Goal: Information Seeking & Learning: Find specific fact

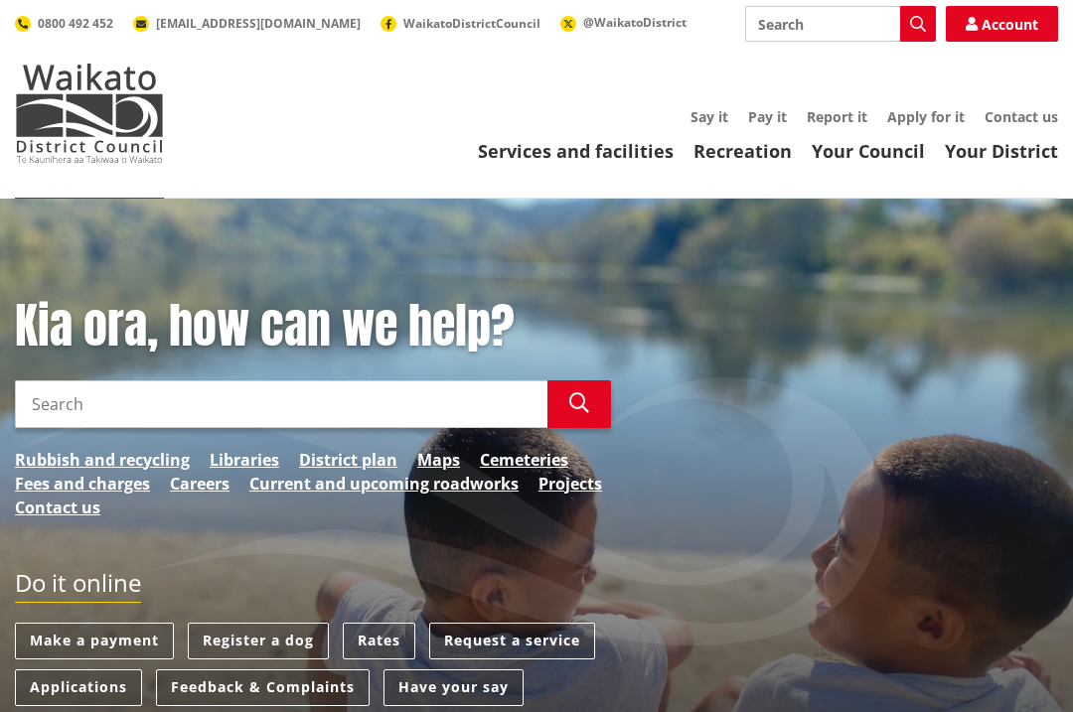
scroll to position [92, 0]
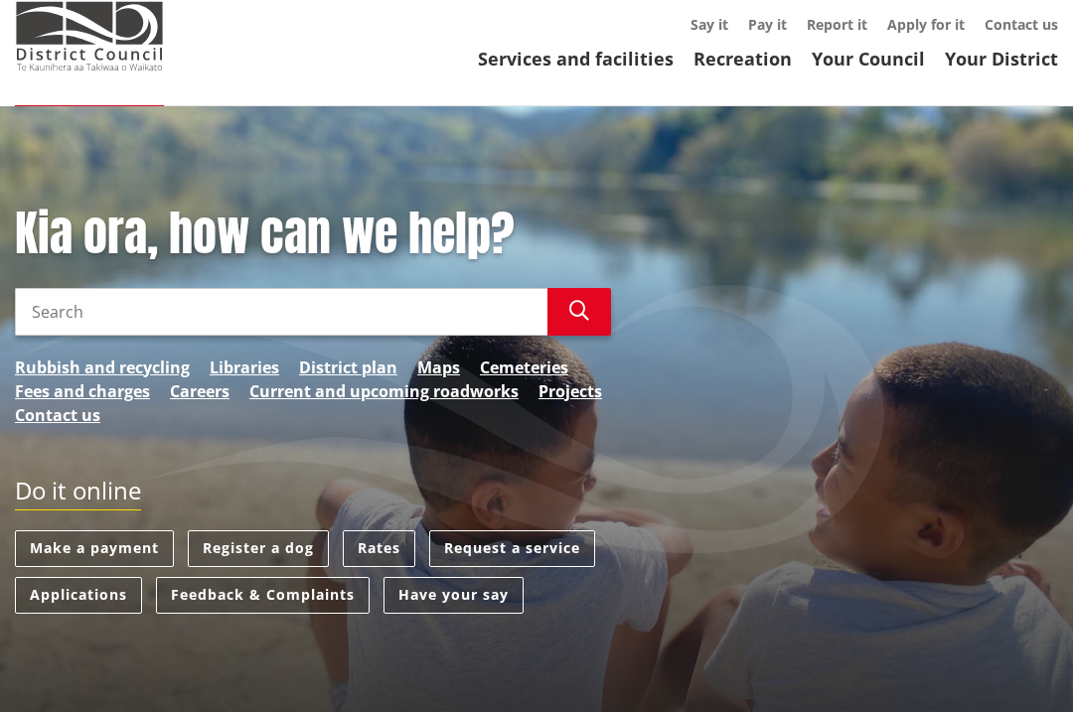
click at [45, 301] on input "Search" at bounding box center [281, 312] width 532 height 48
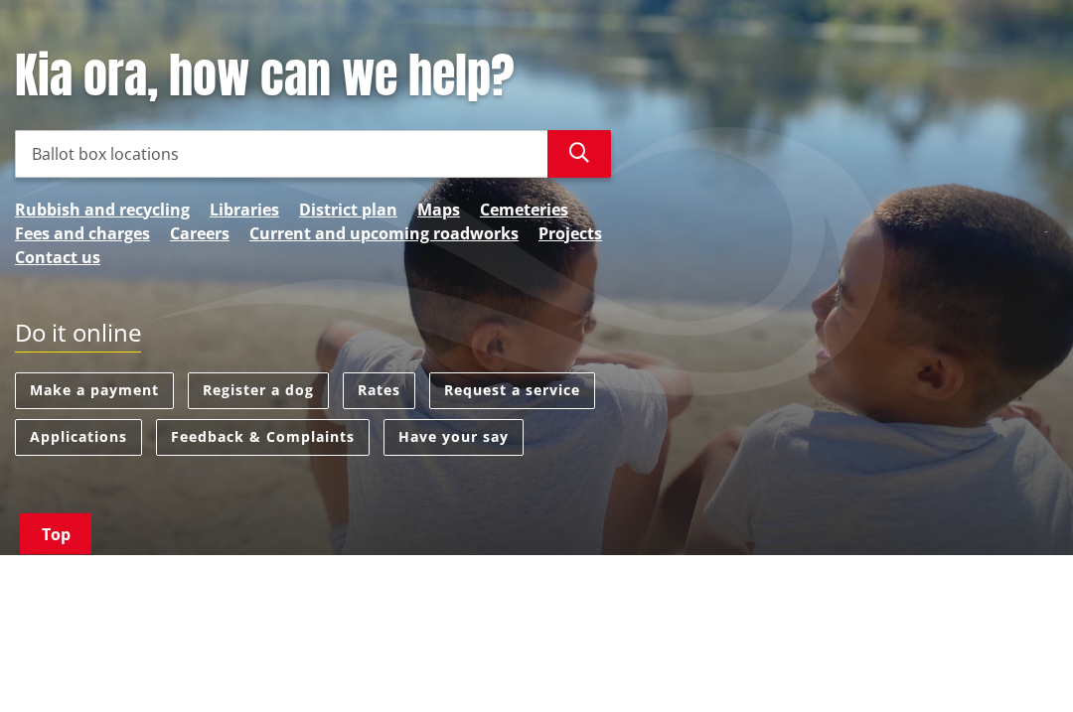
type input "Ballot box locations"
click at [572, 301] on icon "button" at bounding box center [579, 311] width 20 height 20
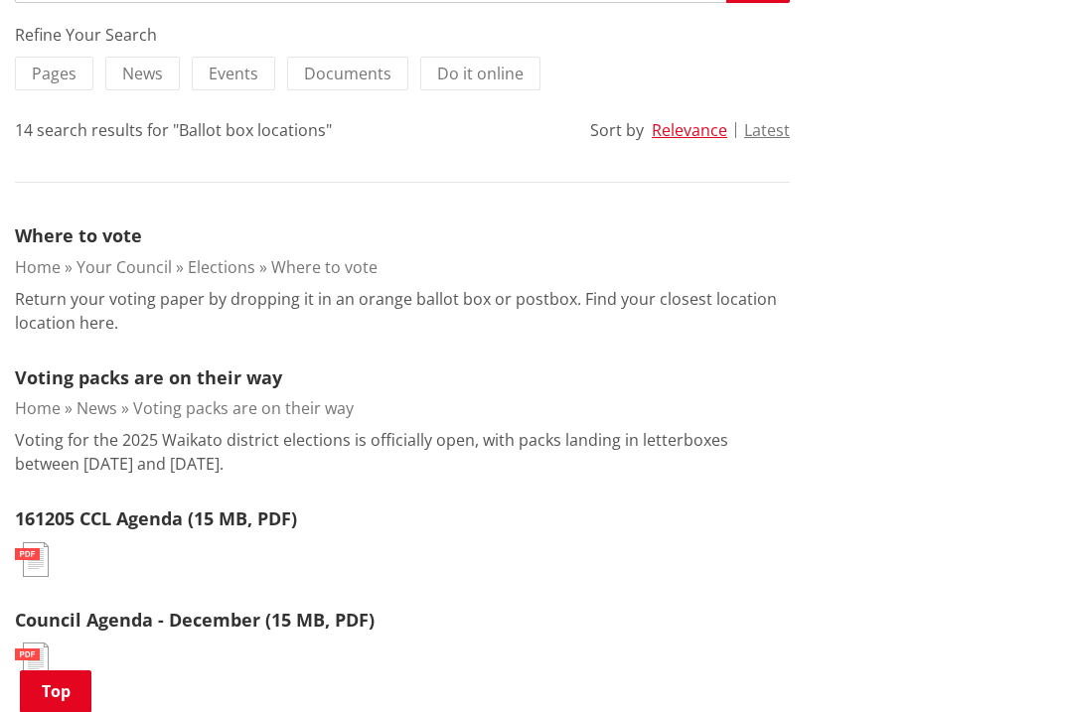
scroll to position [437, 0]
click at [132, 299] on p "Return your voting paper by dropping it in an orange ballot box or postbox. Fin…" at bounding box center [402, 312] width 775 height 48
click at [98, 246] on link "Where to vote" at bounding box center [78, 236] width 127 height 24
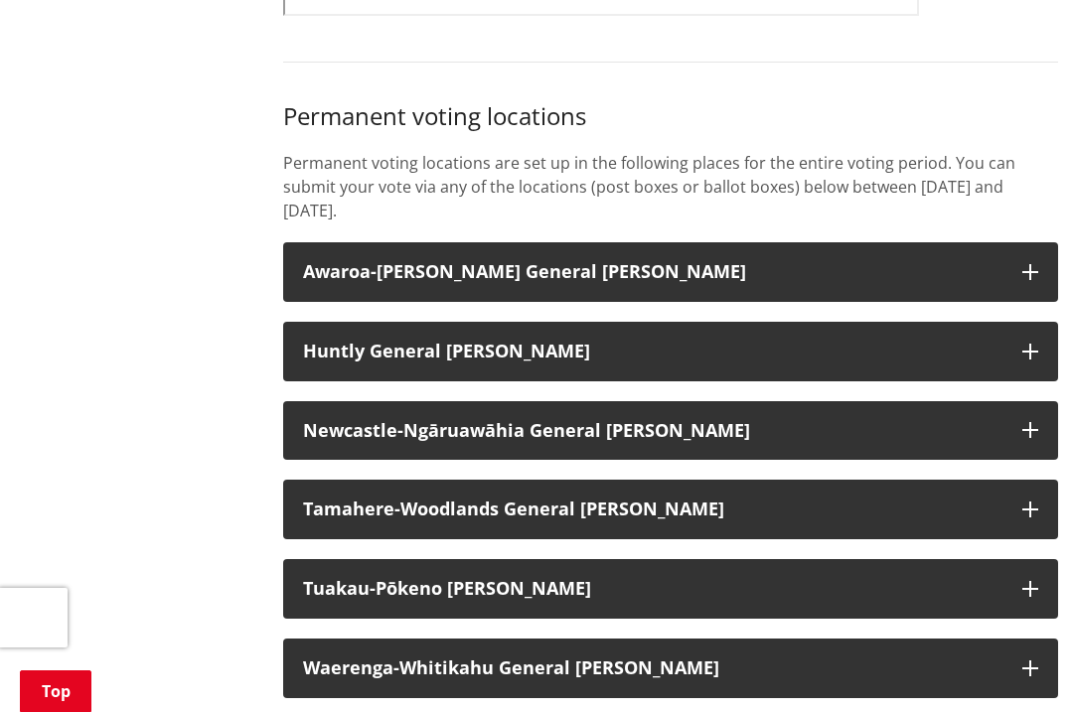
scroll to position [1491, 0]
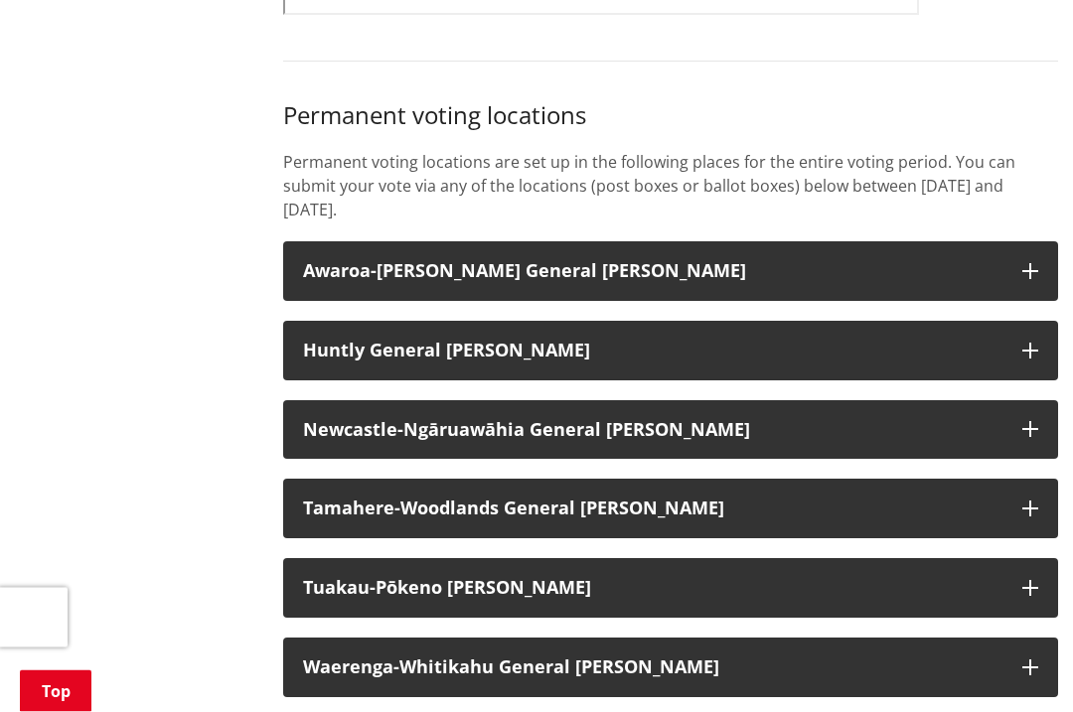
click at [1012, 582] on button "Tuakau-Pōkeno [PERSON_NAME]" at bounding box center [670, 589] width 775 height 60
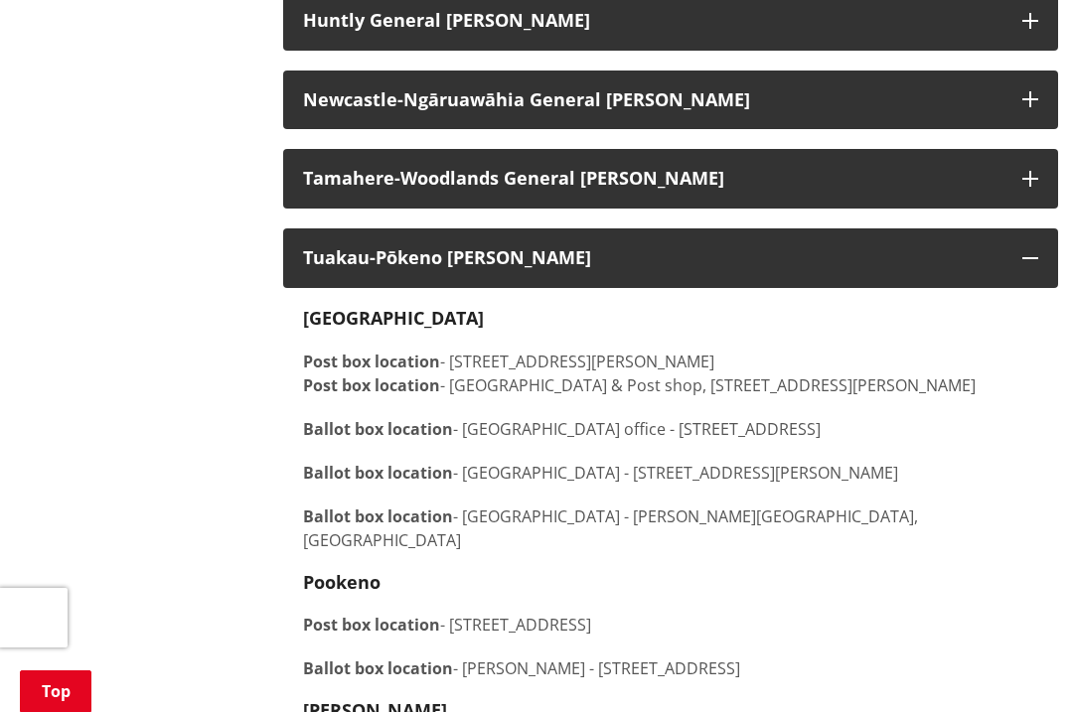
scroll to position [1826, 0]
